Goal: Task Accomplishment & Management: Use online tool/utility

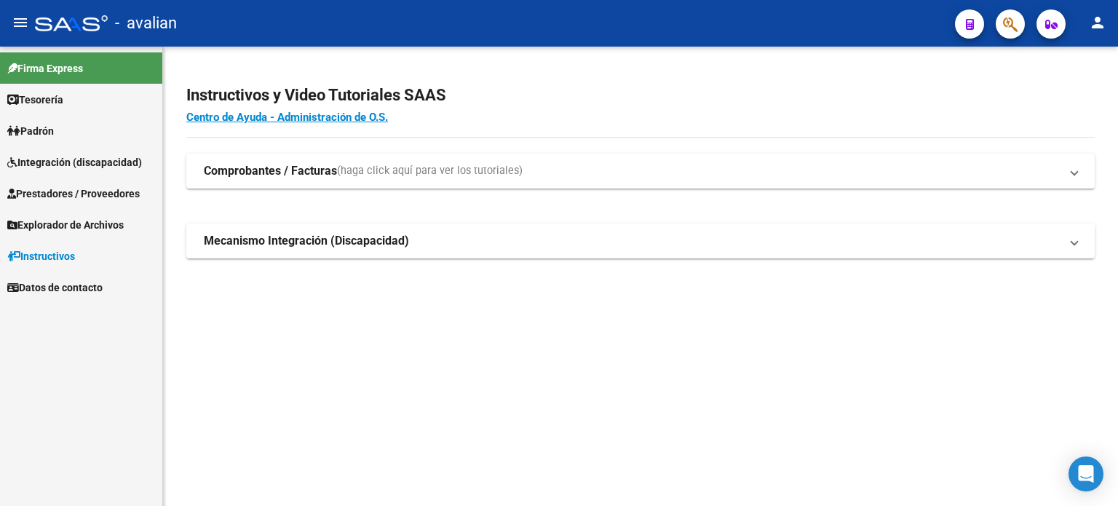
click at [79, 193] on span "Prestadores / Proveedores" at bounding box center [73, 194] width 132 height 16
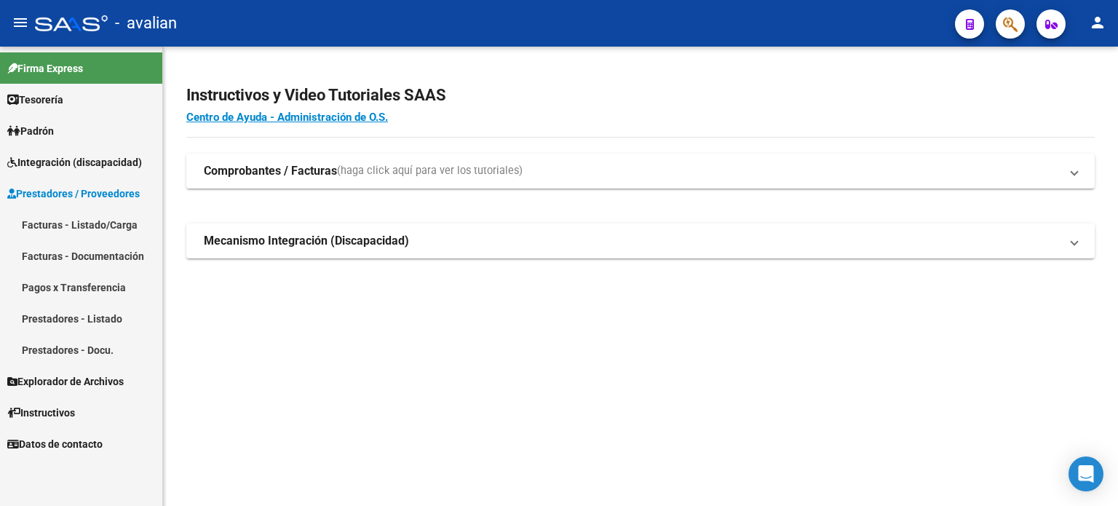
click at [79, 191] on span "Prestadores / Proveedores" at bounding box center [73, 194] width 132 height 16
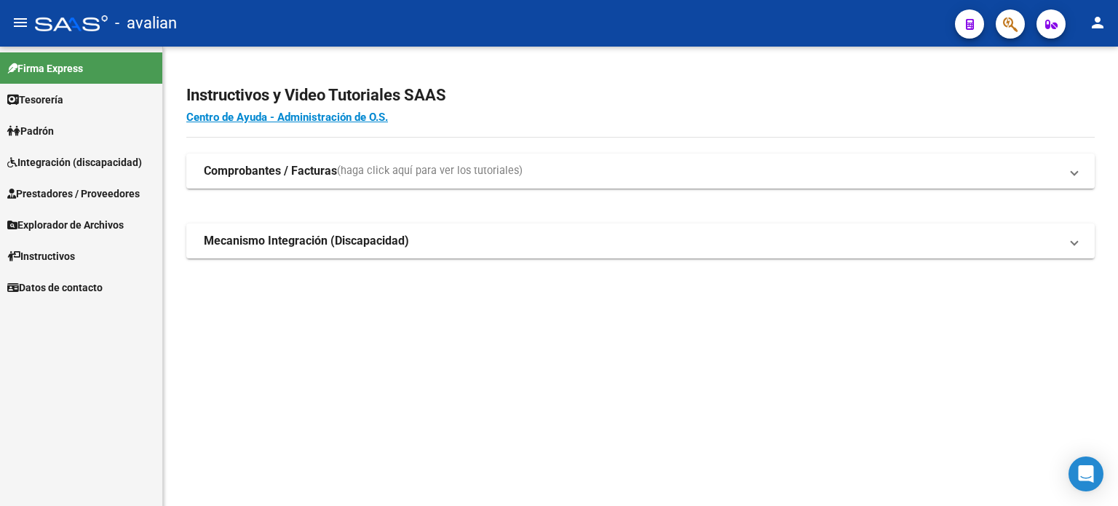
click at [91, 164] on span "Integración (discapacidad)" at bounding box center [74, 162] width 135 height 16
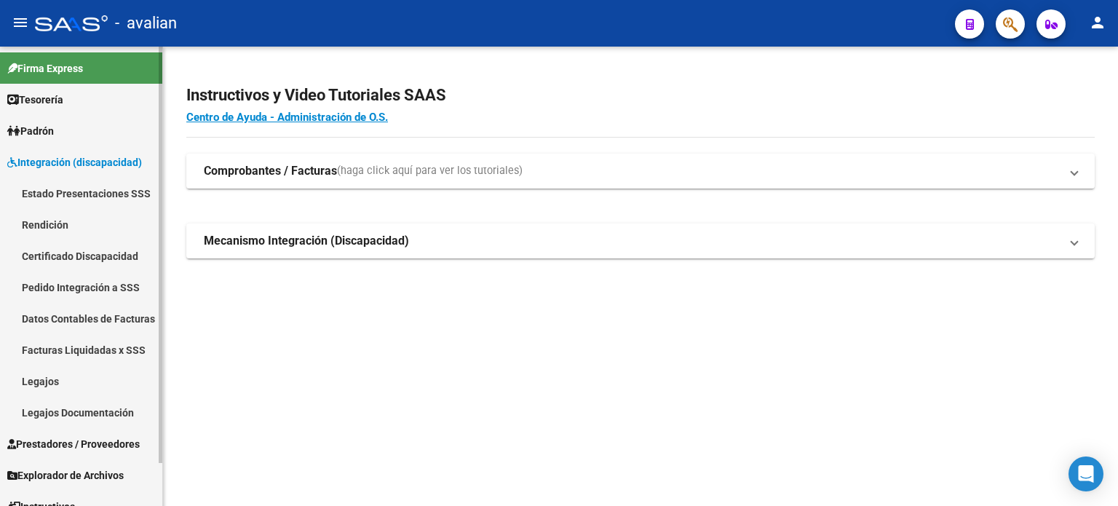
click at [90, 378] on link "Legajos" at bounding box center [81, 380] width 162 height 31
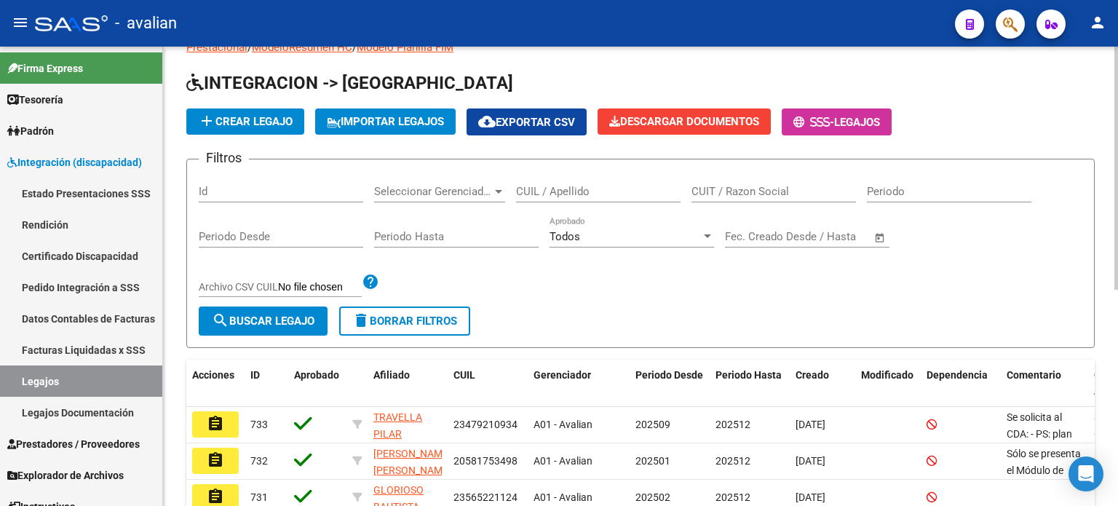
scroll to position [44, 0]
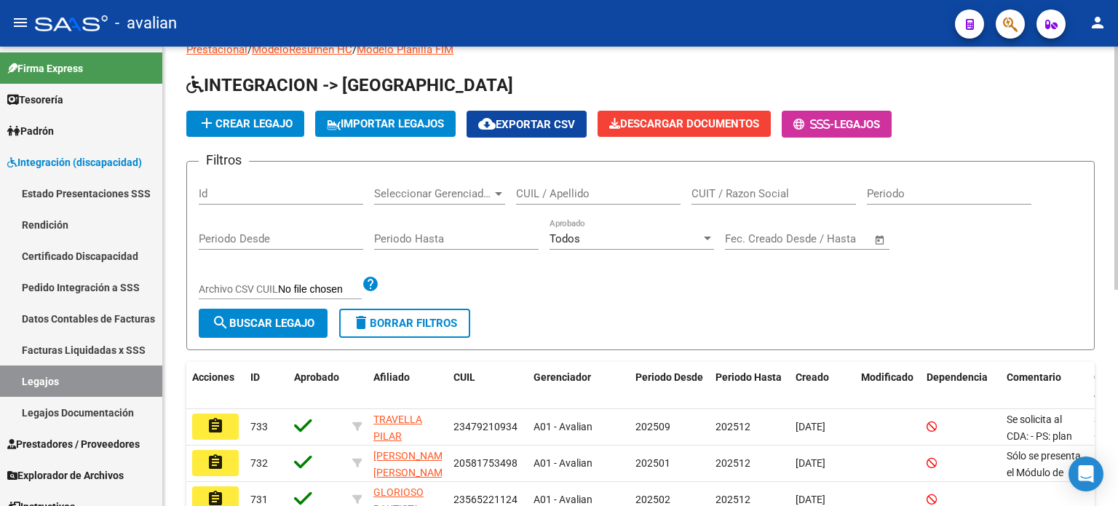
click at [656, 241] on div "Todos" at bounding box center [624, 238] width 151 height 13
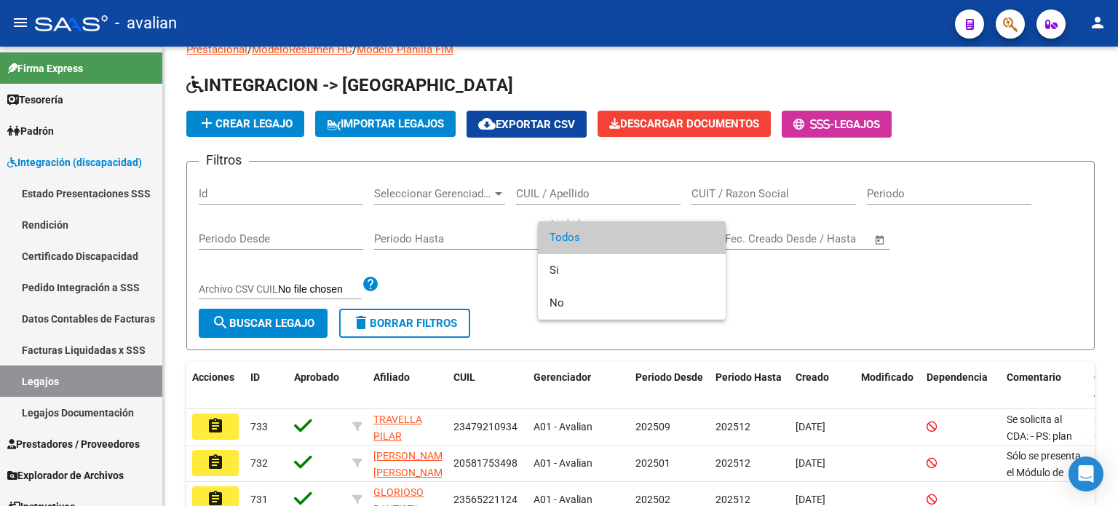
click at [655, 247] on span "Todos" at bounding box center [631, 237] width 164 height 33
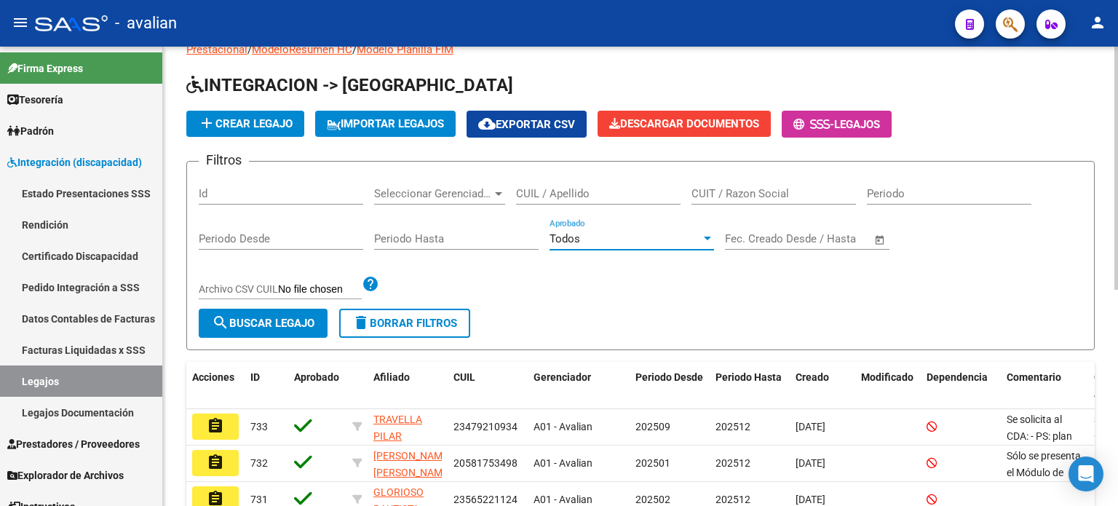
click at [578, 238] on span "Todos" at bounding box center [564, 238] width 31 height 13
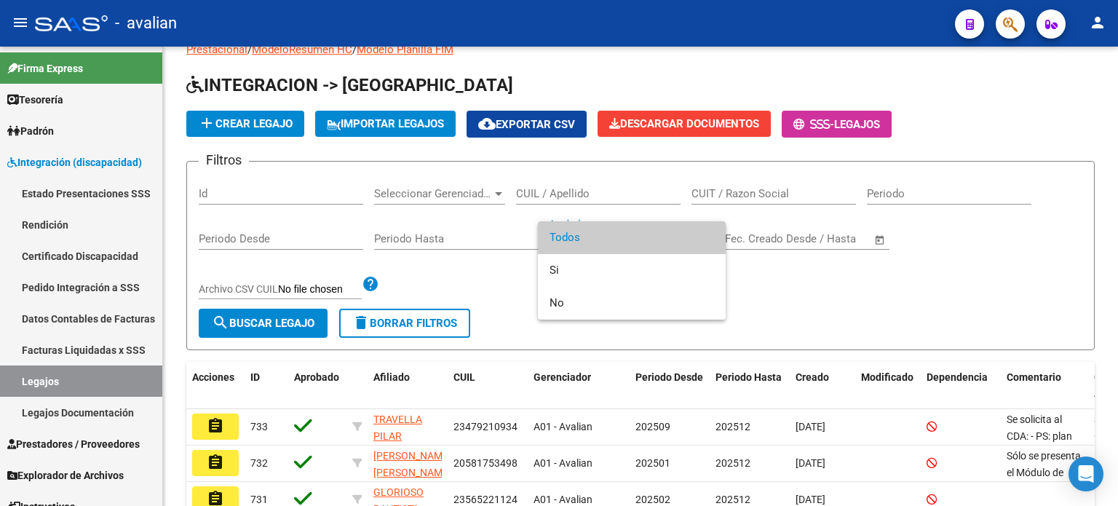
click at [801, 296] on div at bounding box center [559, 253] width 1118 height 506
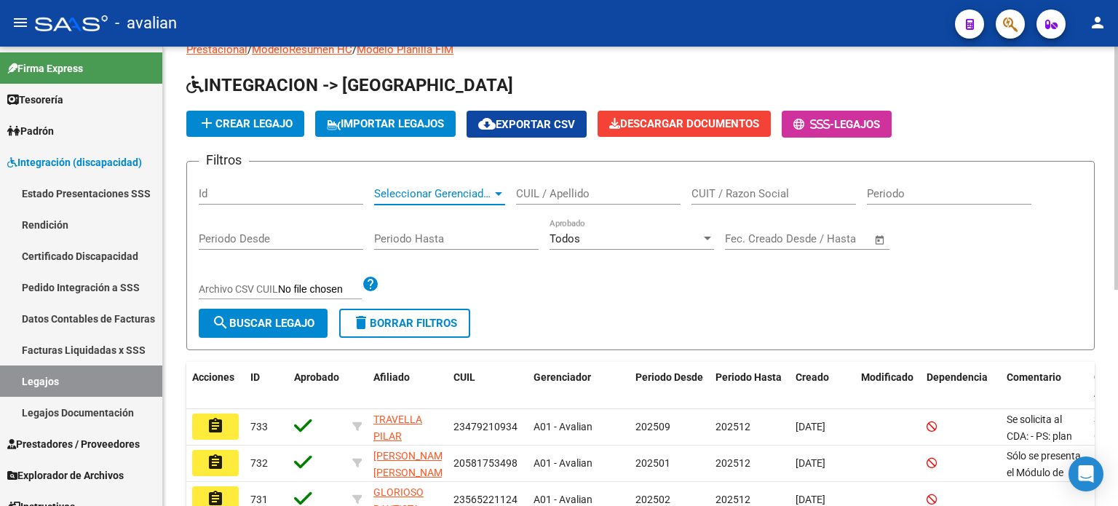
click at [449, 194] on span "Seleccionar Gerenciador" at bounding box center [433, 193] width 118 height 13
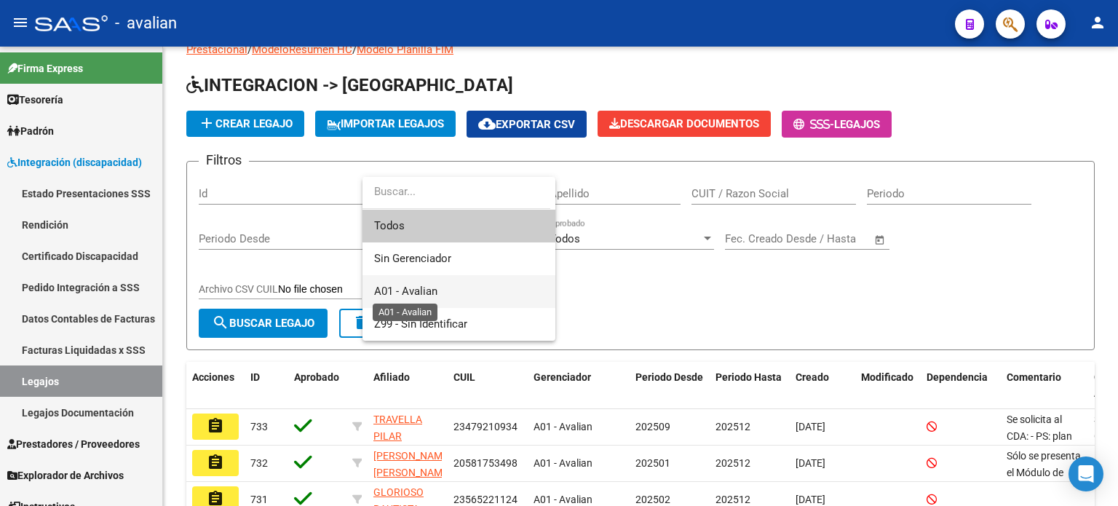
click at [422, 288] on span "A01 - Avalian" at bounding box center [405, 291] width 63 height 13
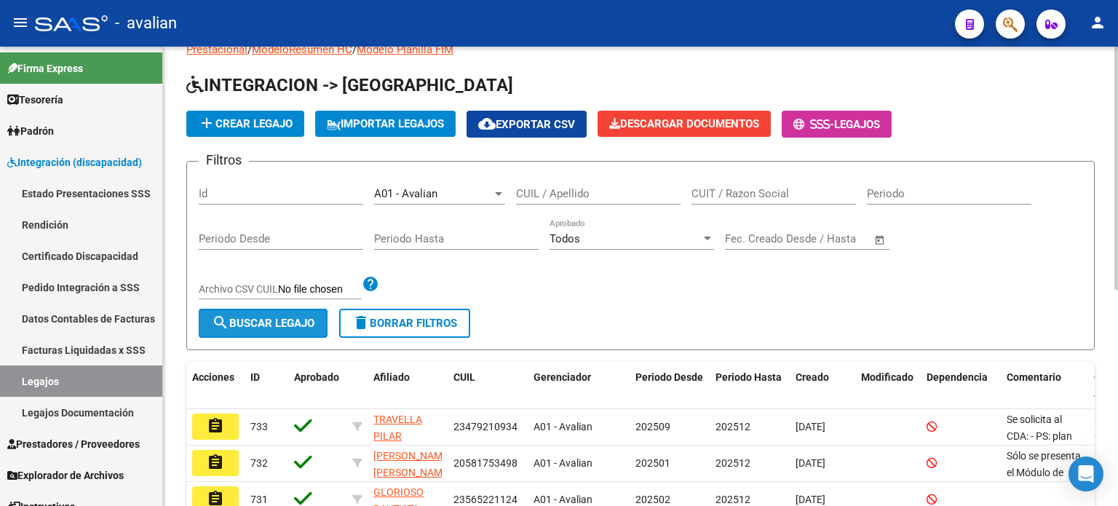
click at [318, 327] on button "search Buscar Legajo" at bounding box center [263, 323] width 129 height 29
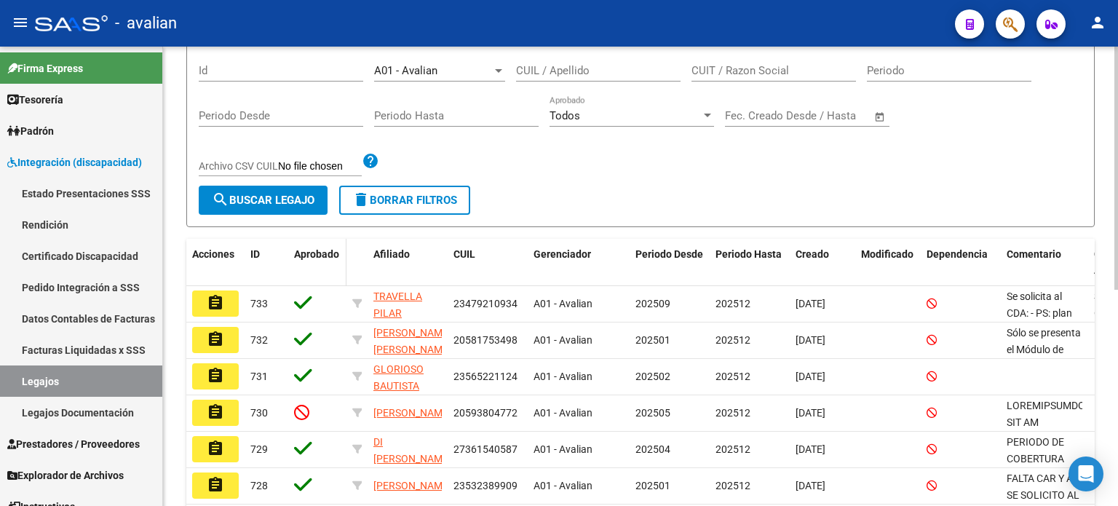
scroll to position [408, 0]
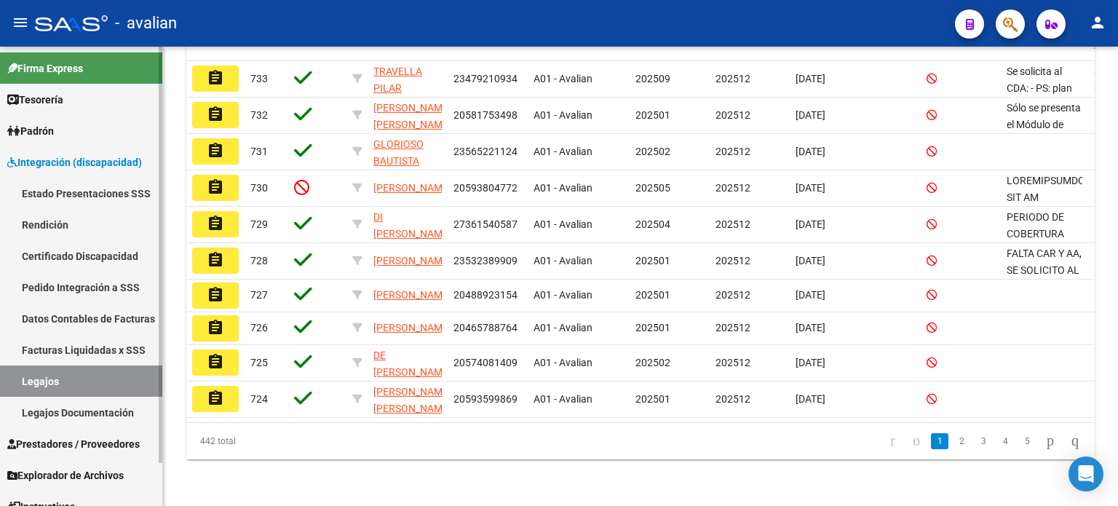
click at [111, 413] on link "Legajos Documentación" at bounding box center [81, 412] width 162 height 31
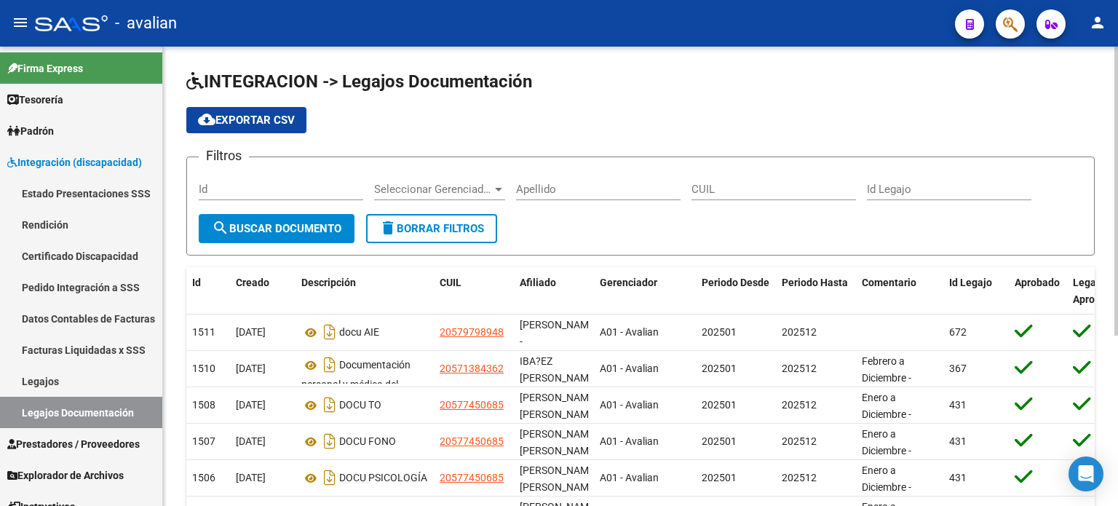
click at [488, 194] on span "Seleccionar Gerenciador" at bounding box center [433, 189] width 118 height 13
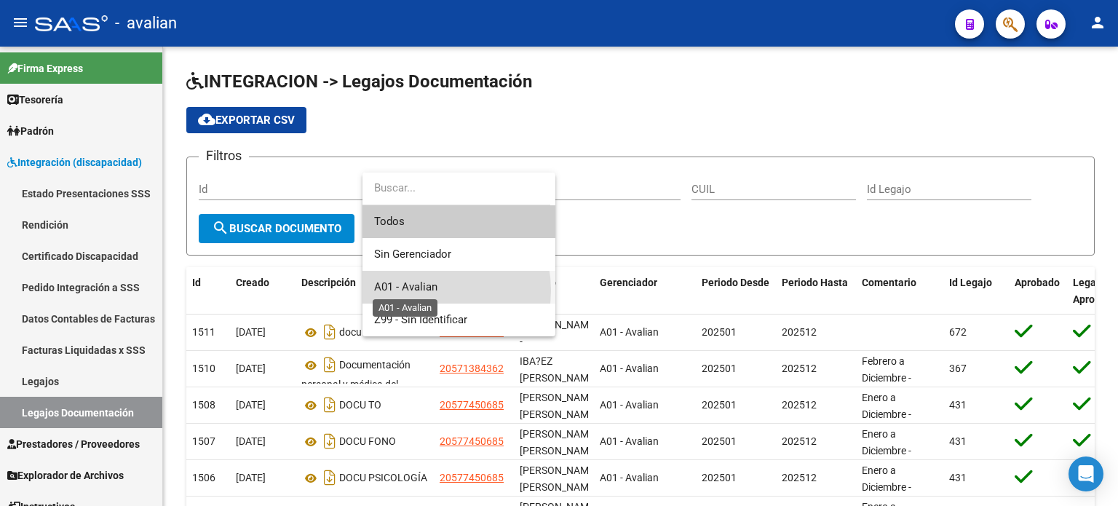
click at [423, 290] on span "A01 - Avalian" at bounding box center [405, 286] width 63 height 13
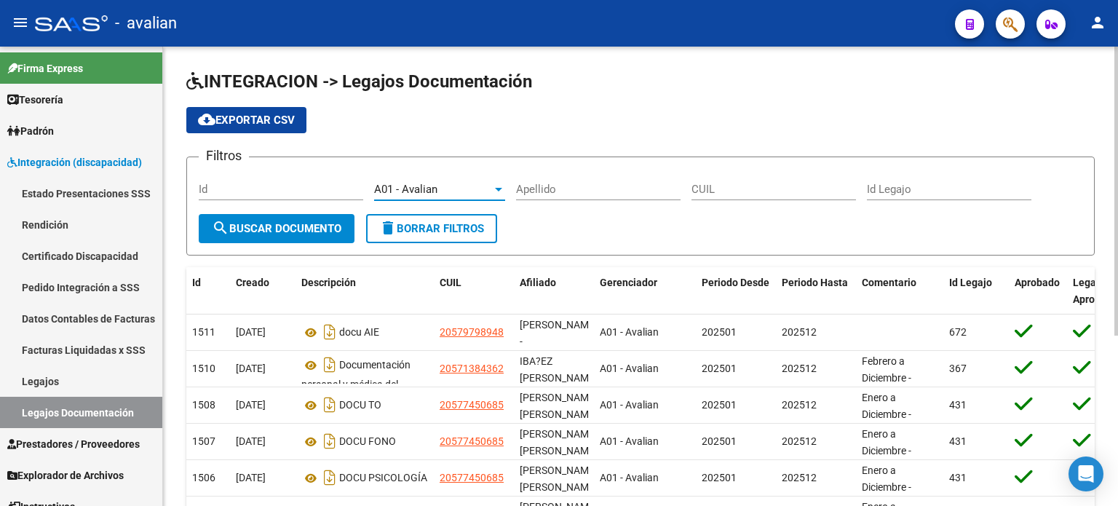
click at [304, 239] on button "search Buscar Documento" at bounding box center [277, 228] width 156 height 29
click at [282, 125] on span "cloud_download Exportar CSV" at bounding box center [246, 120] width 97 height 13
